Goal: Task Accomplishment & Management: Manage account settings

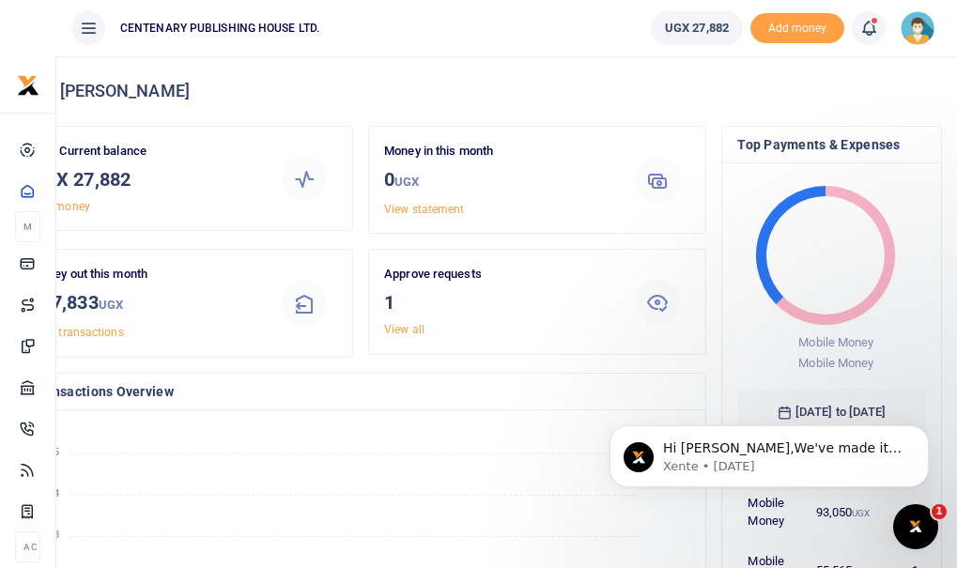
click at [873, 27] on icon at bounding box center [868, 28] width 19 height 21
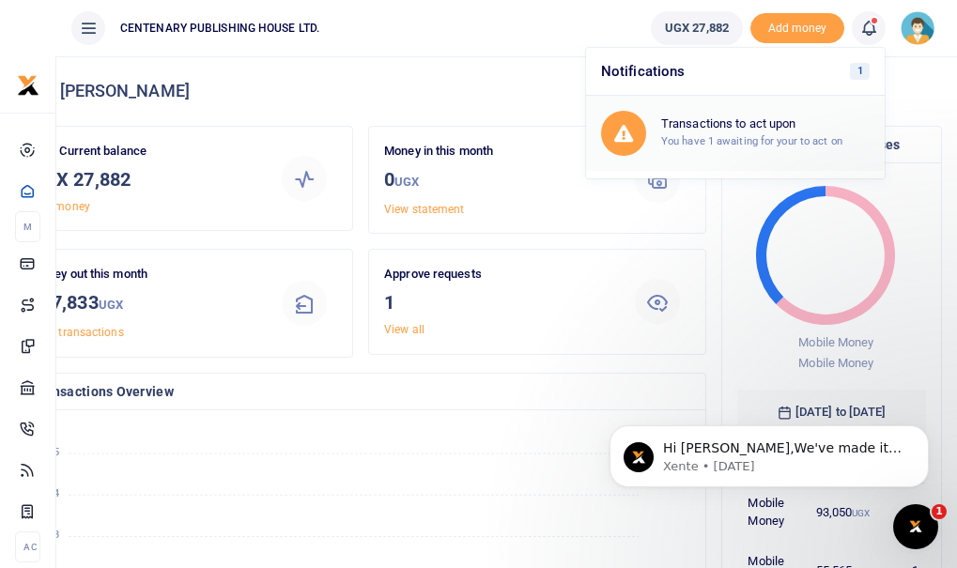
click at [788, 138] on small "You have 1 awaiting for your to act on" at bounding box center [751, 140] width 181 height 13
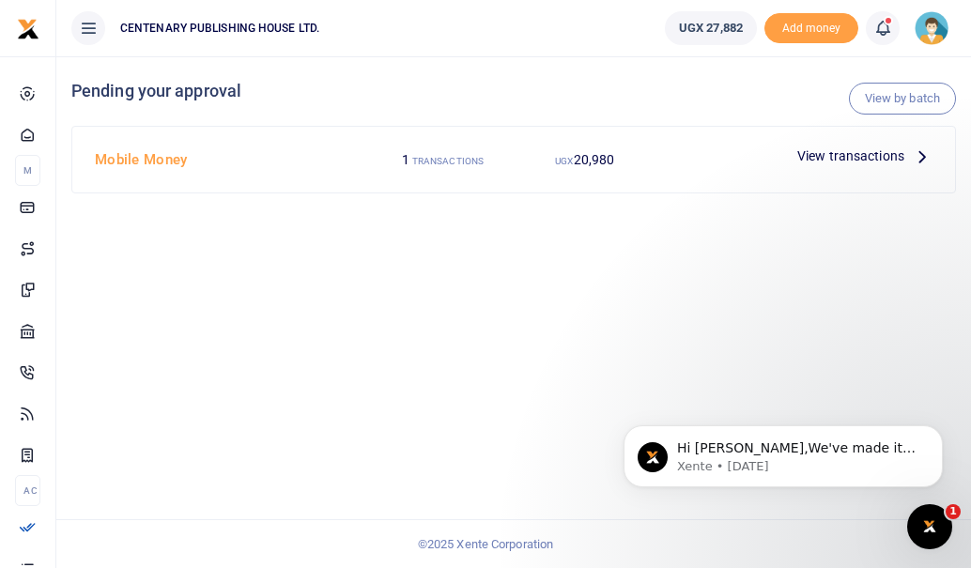
click at [817, 155] on span "View transactions" at bounding box center [850, 156] width 107 height 21
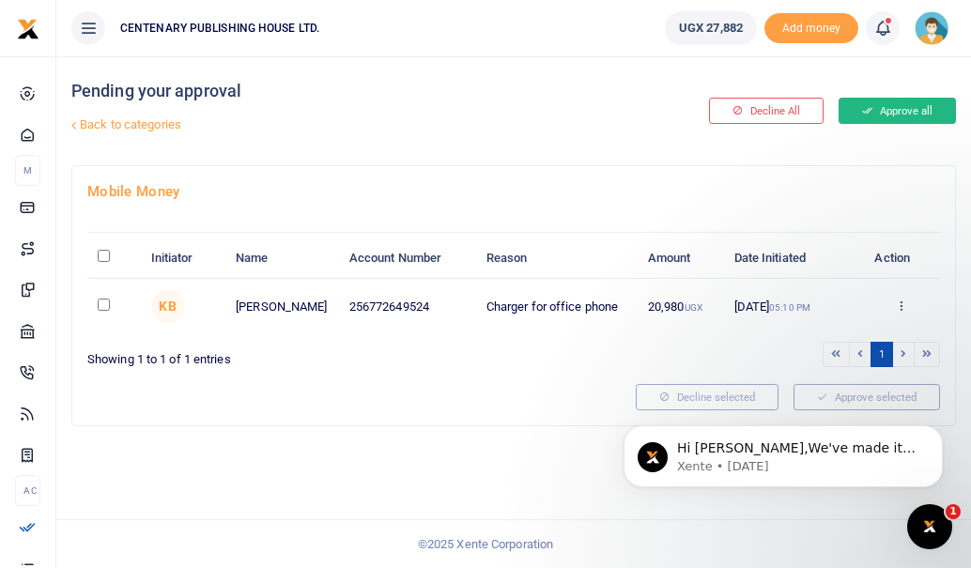
click at [905, 109] on button "Approve all" at bounding box center [896, 111] width 117 height 26
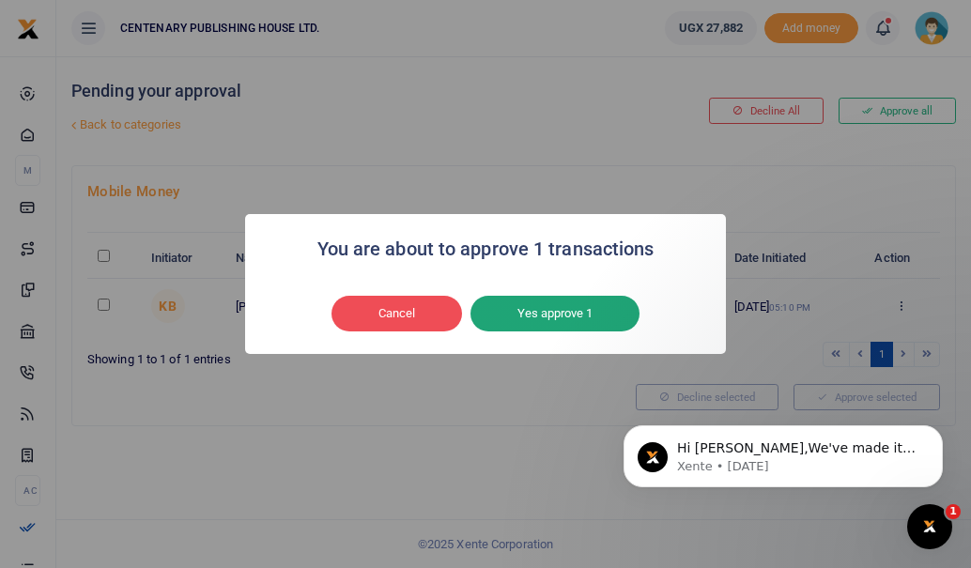
click at [561, 313] on button "Yes approve 1" at bounding box center [554, 314] width 169 height 36
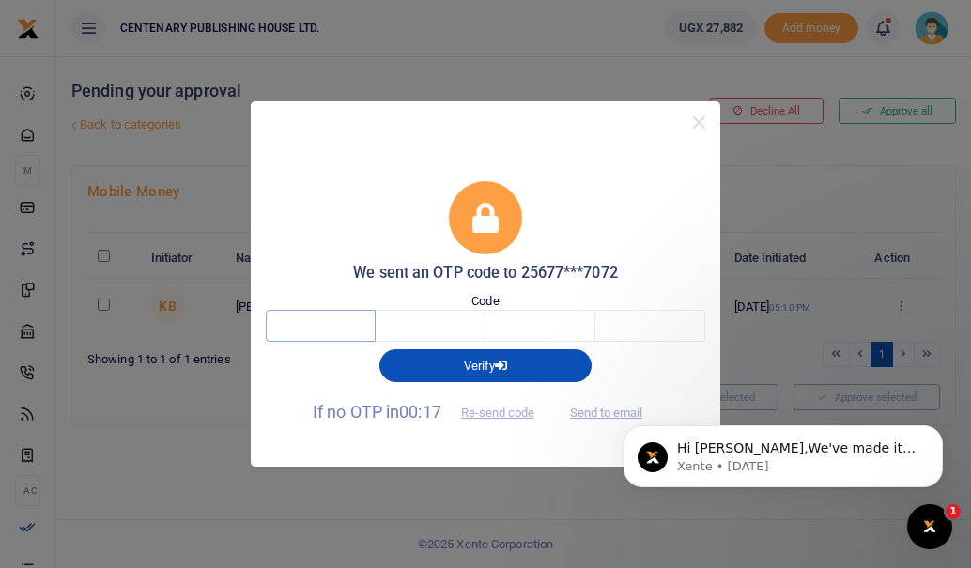
click at [330, 319] on input "text" at bounding box center [321, 326] width 110 height 32
type input "6"
type input "2"
type input "7"
type input "5"
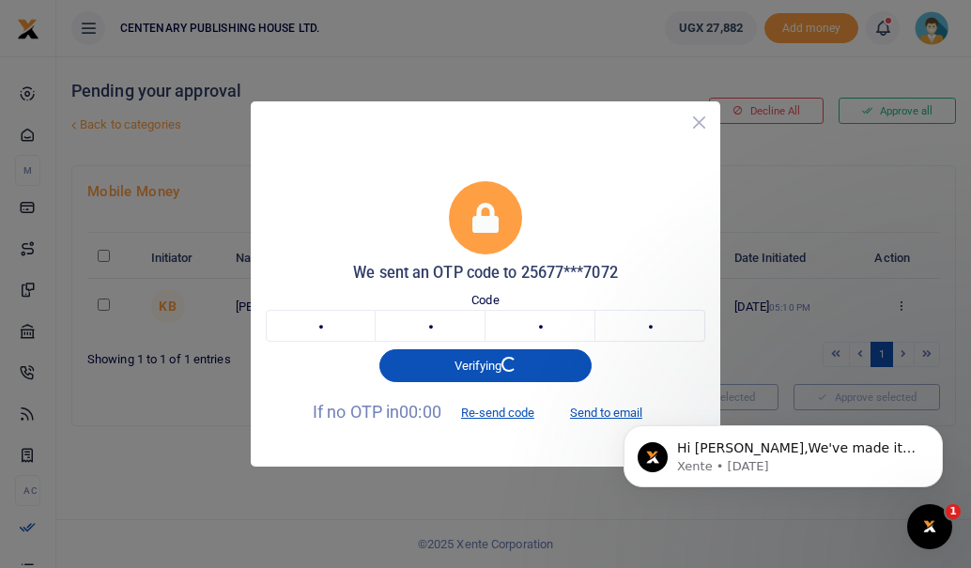
click at [699, 126] on button "Close" at bounding box center [698, 122] width 27 height 27
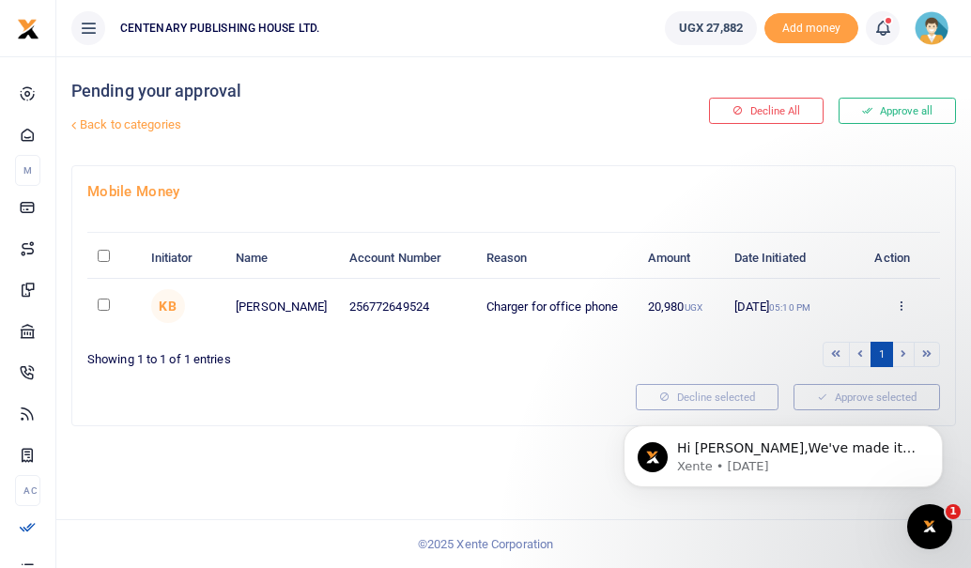
click at [936, 38] on img at bounding box center [931, 28] width 34 height 34
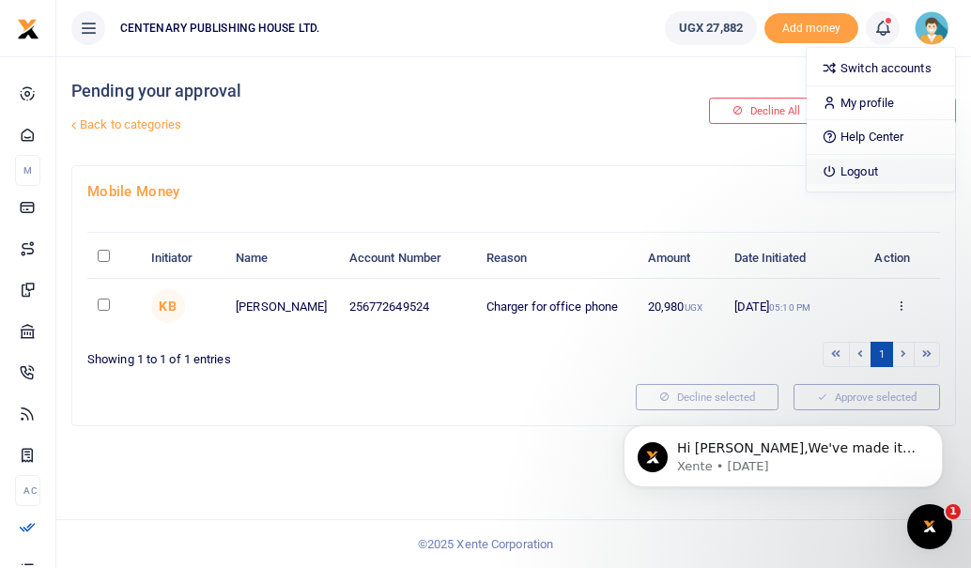
click at [866, 167] on link "Logout" at bounding box center [880, 172] width 148 height 26
